Goal: Task Accomplishment & Management: Manage account settings

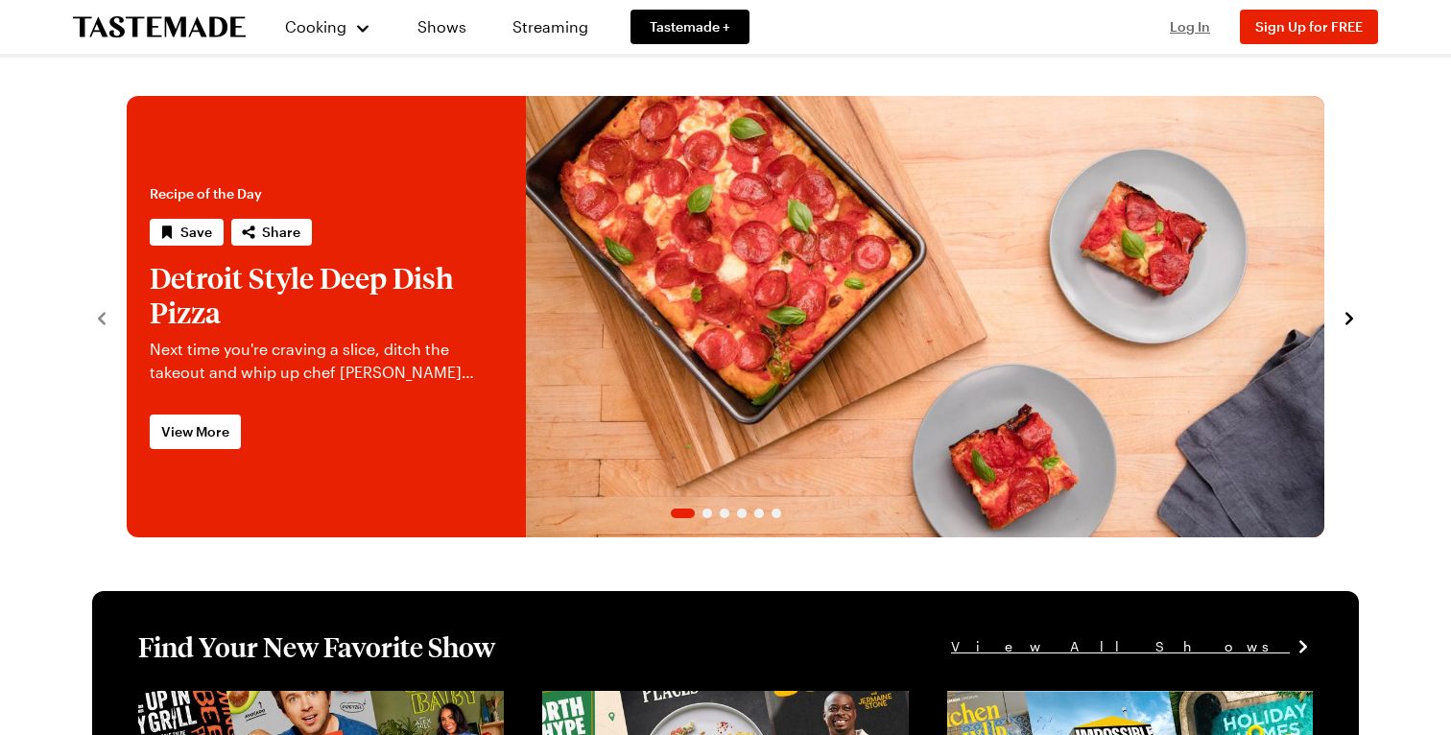
click at [1200, 30] on span "Log In" at bounding box center [1190, 26] width 40 height 16
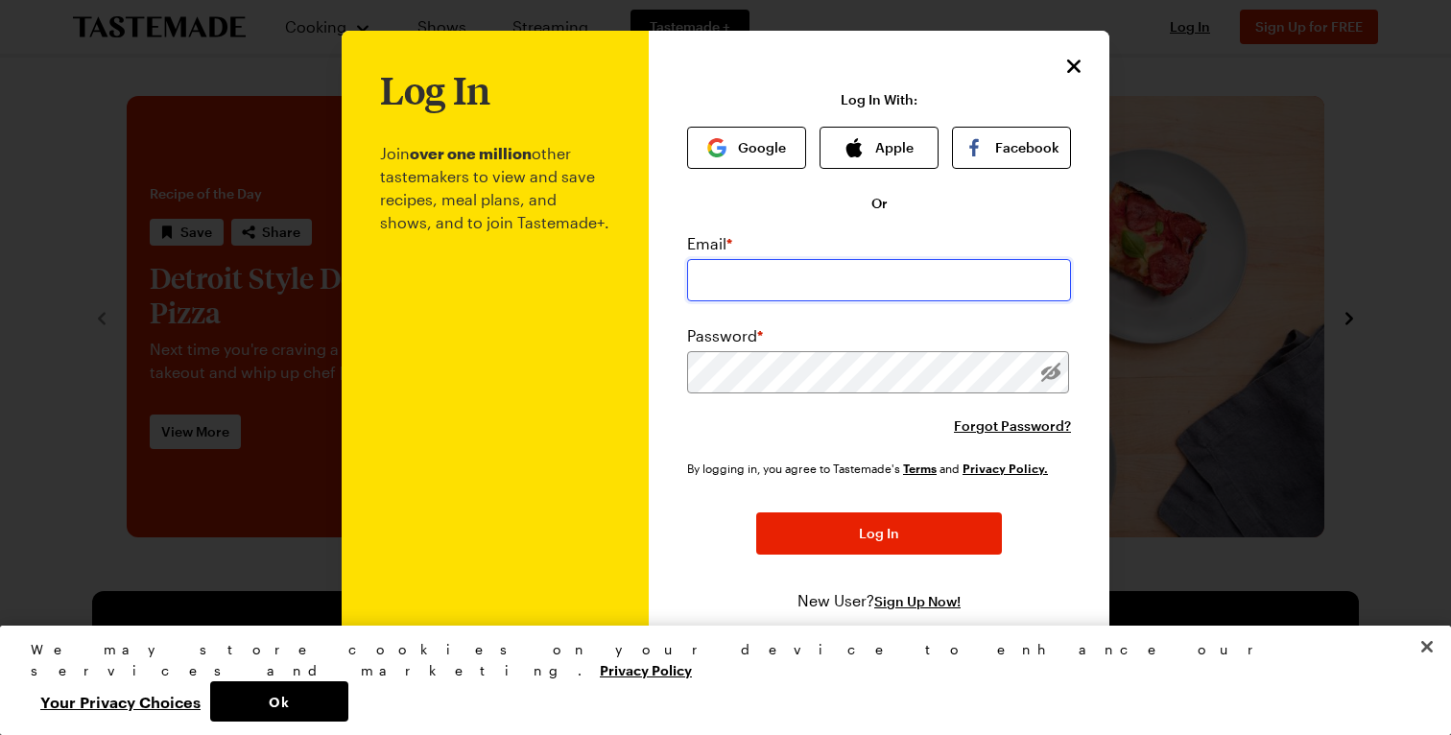
click at [764, 278] on input "email" at bounding box center [879, 280] width 384 height 42
type input "wefykevin@gmail.com"
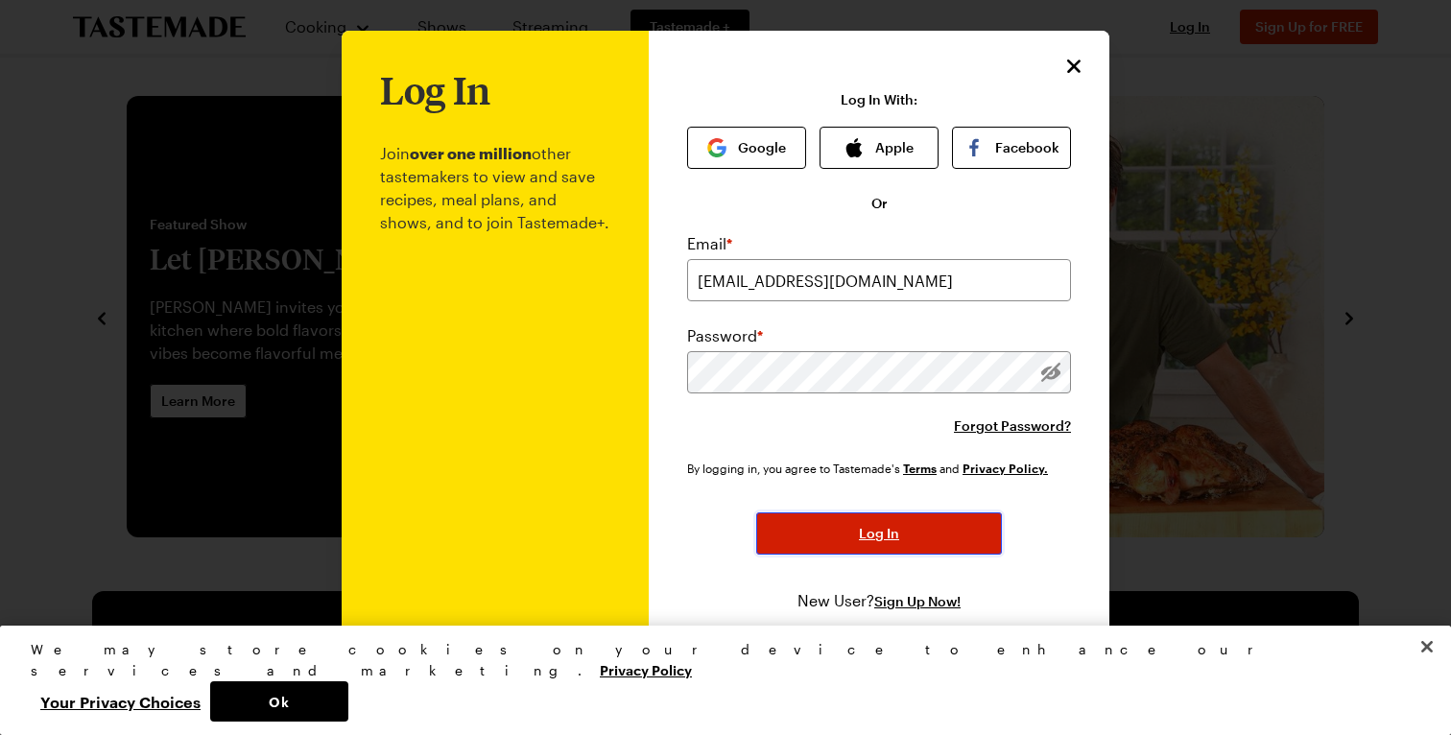
click at [889, 533] on span "Log In" at bounding box center [879, 533] width 40 height 19
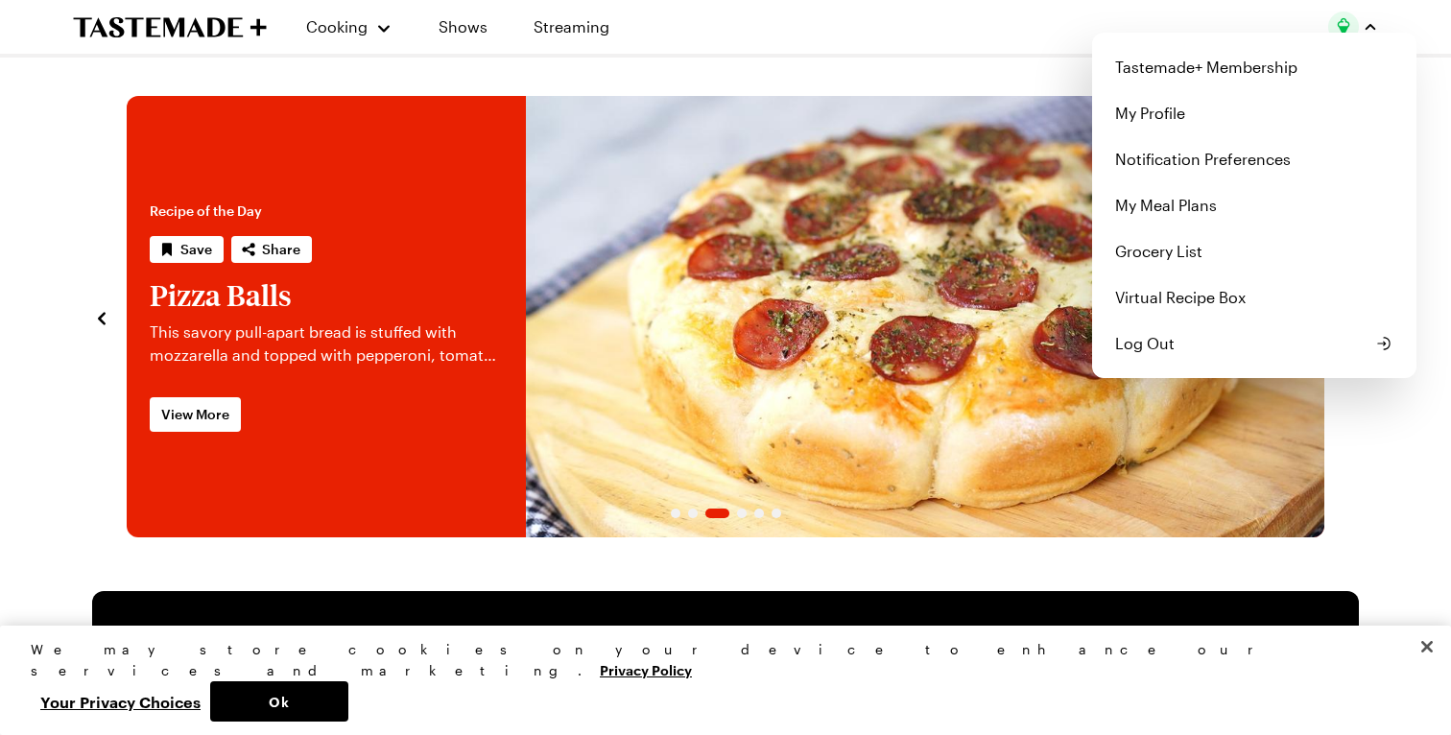
click at [933, 41] on div "Cooking Shows Streaming Tastemade+ Membership My Profile Notification Preferenc…" at bounding box center [726, 27] width 1382 height 54
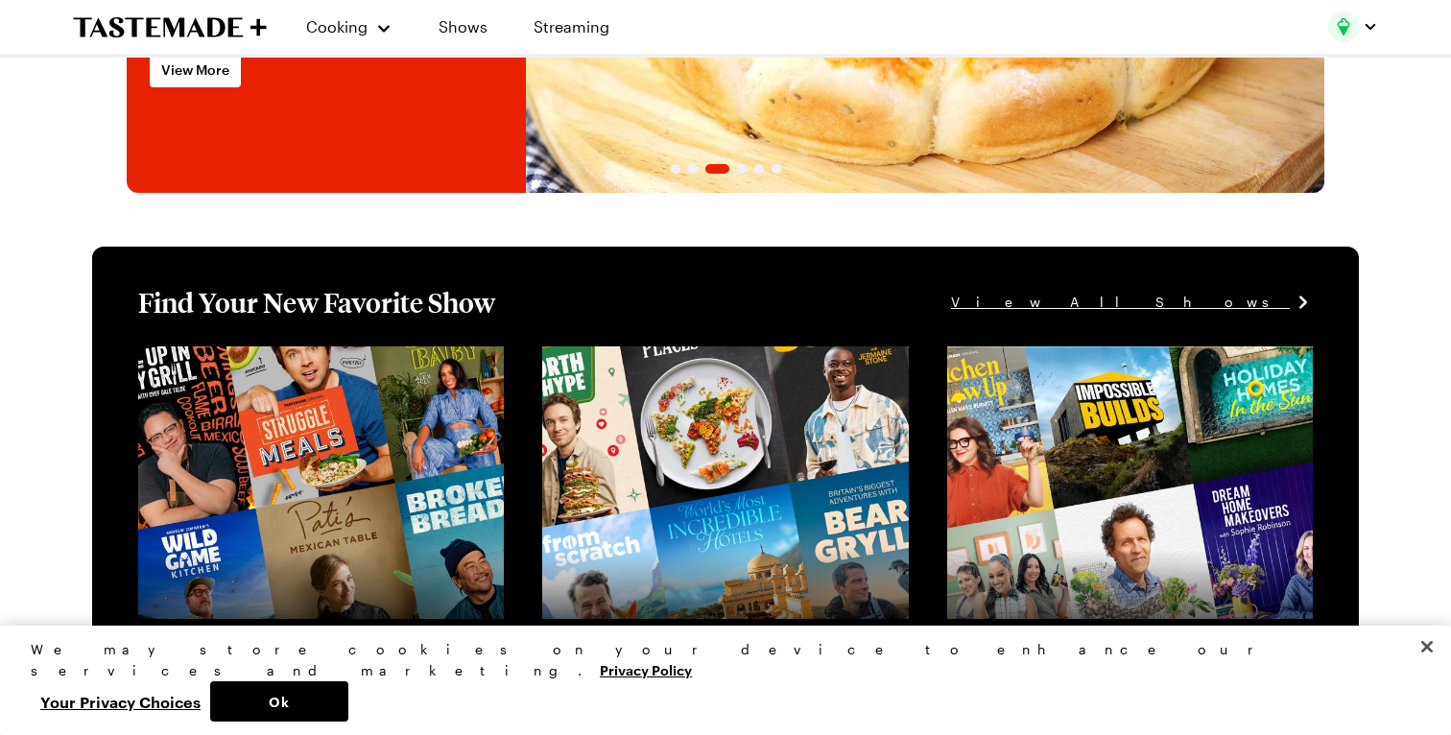
scroll to position [466, 0]
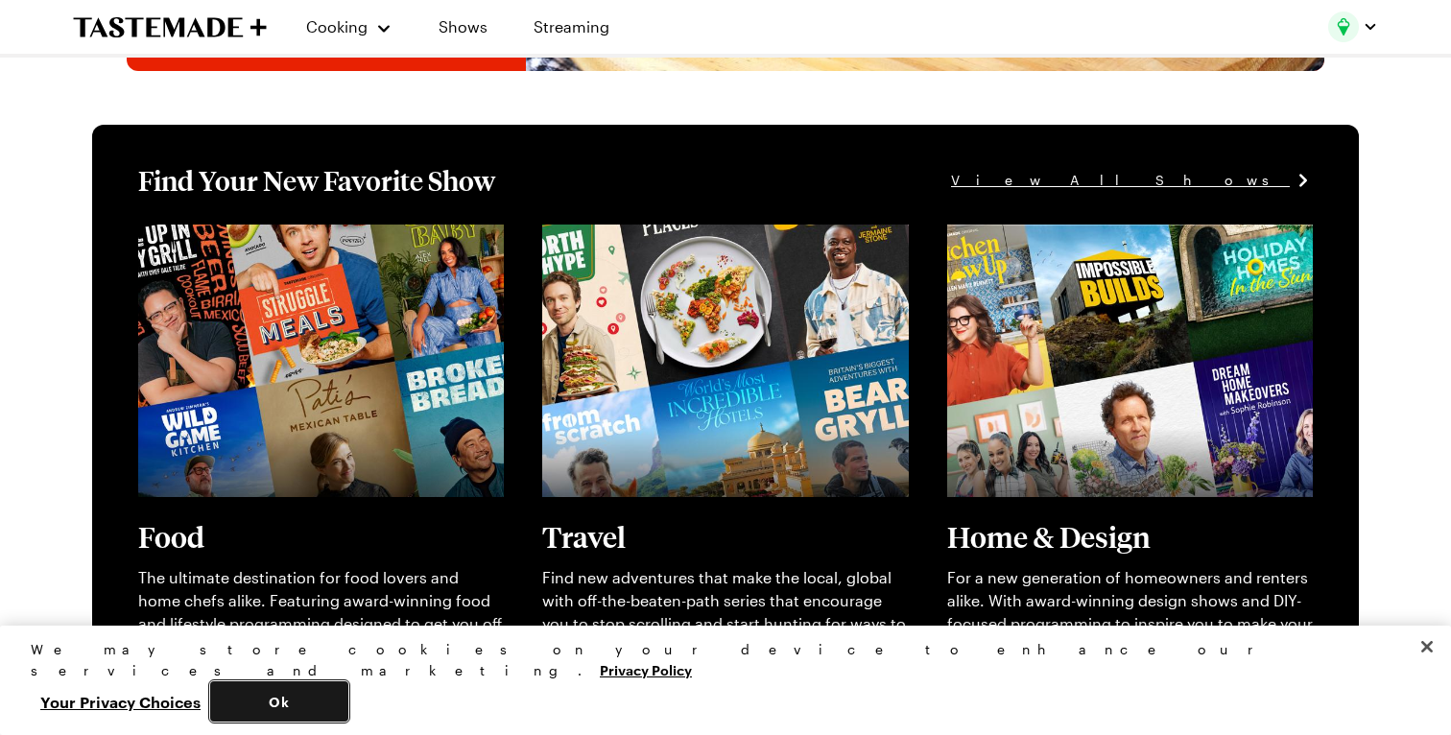
click at [348, 707] on button "Ok" at bounding box center [279, 701] width 138 height 40
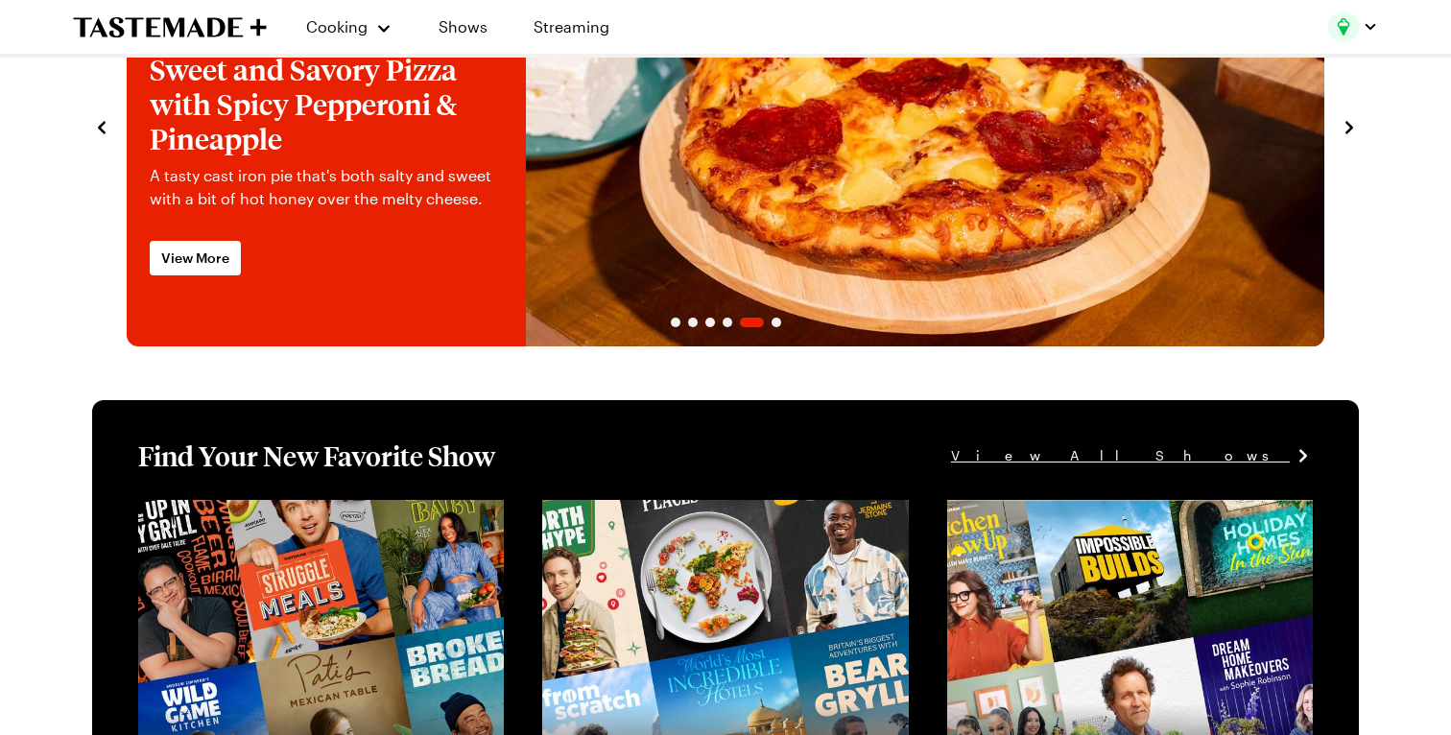
scroll to position [0, 0]
